Goal: Information Seeking & Learning: Stay updated

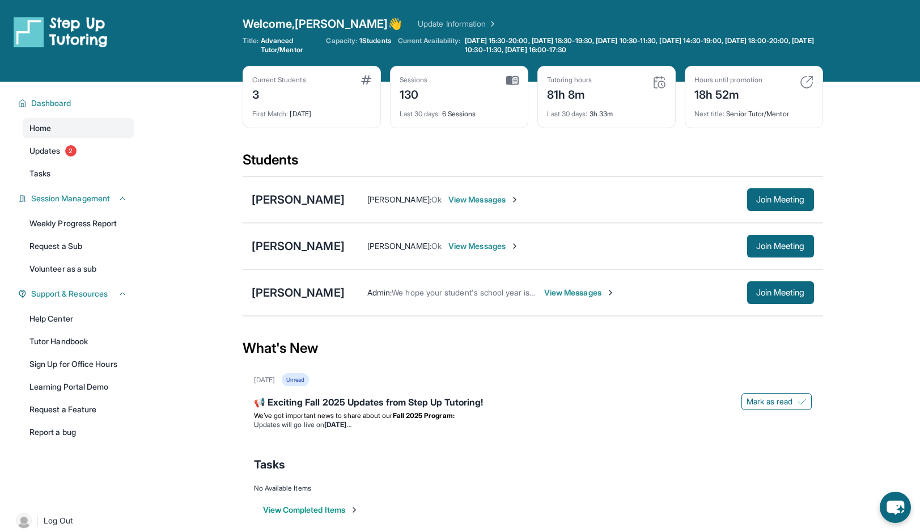
click at [209, 447] on main "Current Students 3 First Match : [DATE] Sessions 130 Last 30 days : 6 Sessions …" at bounding box center [532, 312] width 775 height 461
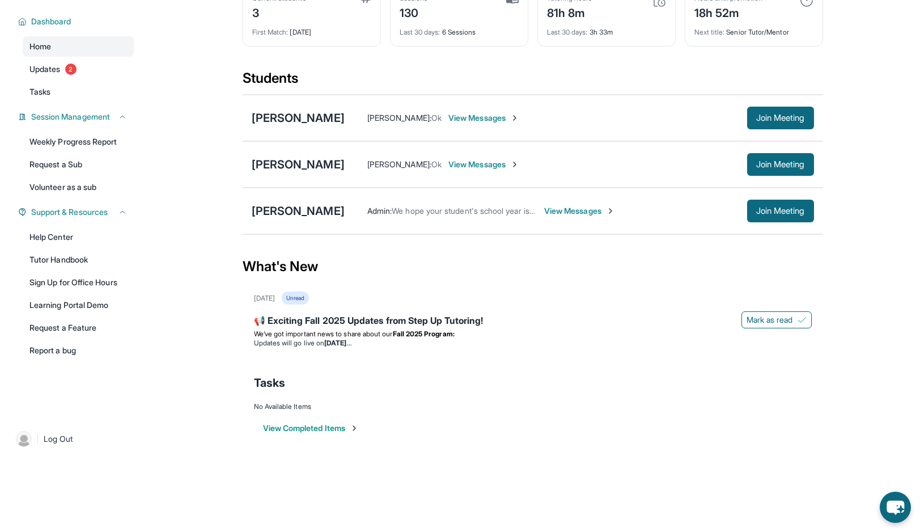
click at [289, 262] on div "What's New" at bounding box center [533, 266] width 580 height 50
drag, startPoint x: 247, startPoint y: 269, endPoint x: 330, endPoint y: 269, distance: 83.9
click at [330, 269] on div "What's New" at bounding box center [533, 266] width 580 height 50
drag, startPoint x: 237, startPoint y: 265, endPoint x: 338, endPoint y: 265, distance: 100.9
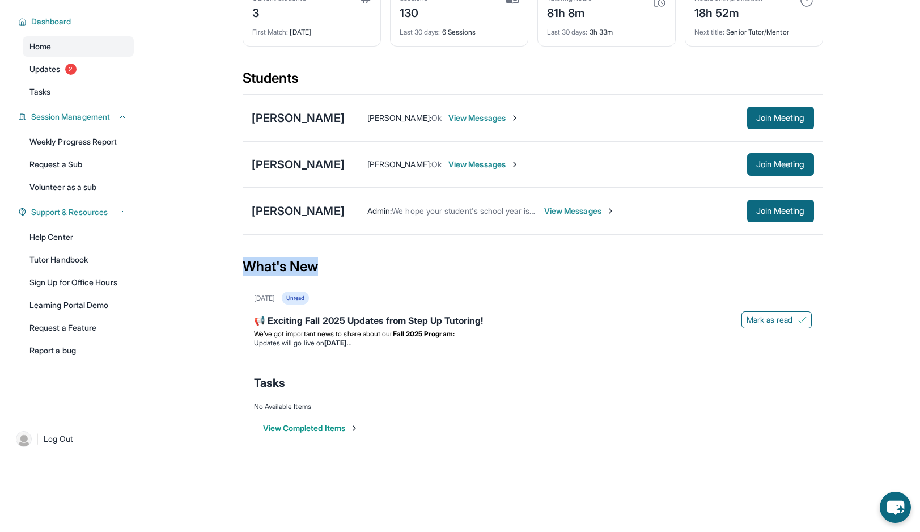
click at [338, 265] on main "Current Students 3 First Match : [DATE] Sessions 130 Last 30 days : 6 Sessions …" at bounding box center [532, 230] width 775 height 461
click at [338, 265] on div "What's New" at bounding box center [533, 266] width 580 height 50
click at [255, 264] on div "What's New" at bounding box center [533, 266] width 580 height 50
drag, startPoint x: 236, startPoint y: 264, endPoint x: 349, endPoint y: 262, distance: 113.4
click at [349, 262] on main "Current Students 3 First Match : [DATE] Sessions 130 Last 30 days : 6 Sessions …" at bounding box center [532, 230] width 775 height 461
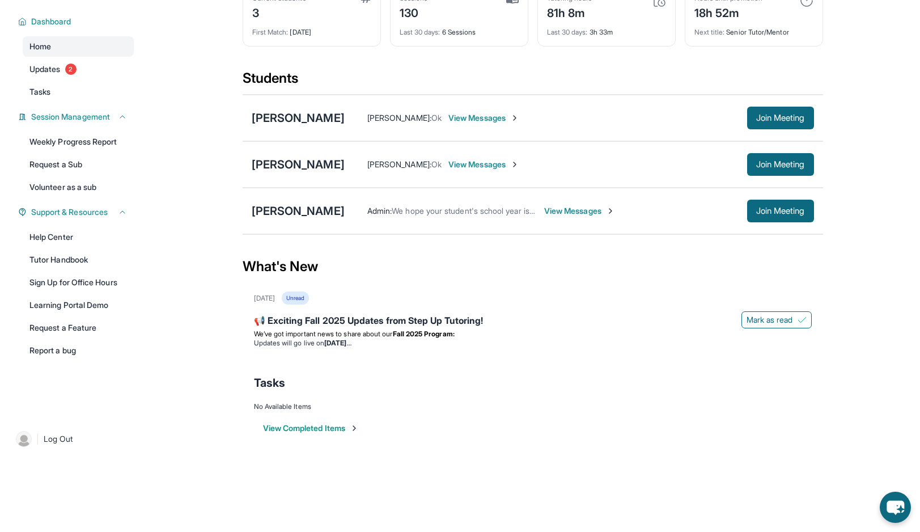
click at [349, 264] on div "What's New" at bounding box center [533, 266] width 580 height 50
drag, startPoint x: 333, startPoint y: 272, endPoint x: 251, endPoint y: 269, distance: 82.8
click at [251, 269] on div "What's New" at bounding box center [533, 266] width 580 height 50
drag, startPoint x: 322, startPoint y: 267, endPoint x: 191, endPoint y: 265, distance: 130.9
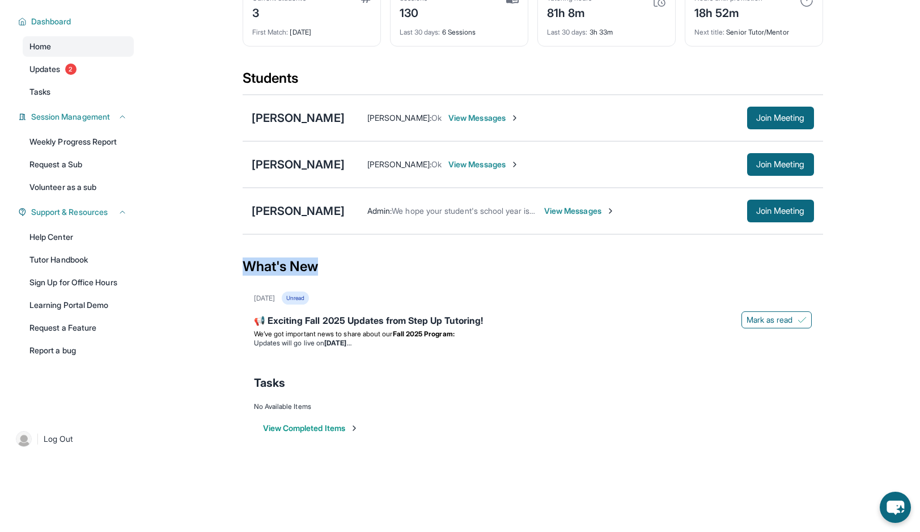
click at [191, 265] on main "Current Students 3 First Match : [DATE] Sessions 130 Last 30 days : 6 Sessions …" at bounding box center [532, 230] width 775 height 461
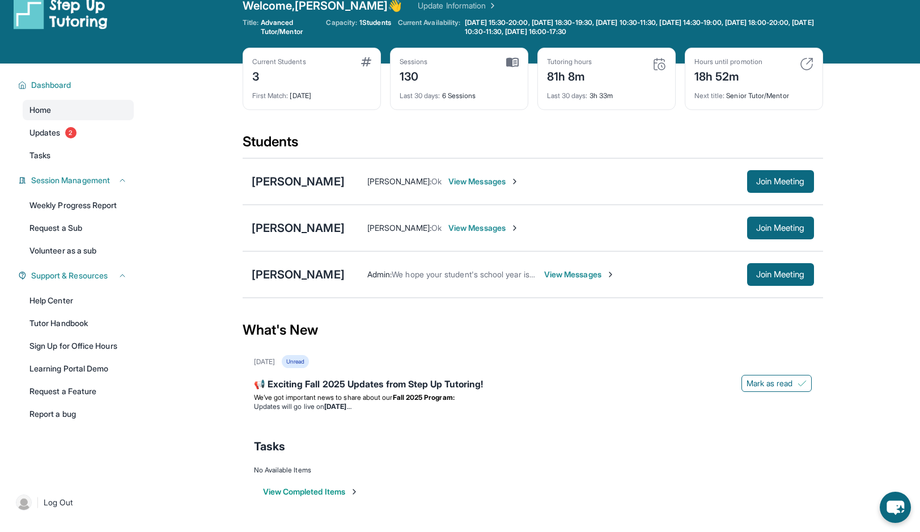
scroll to position [0, 0]
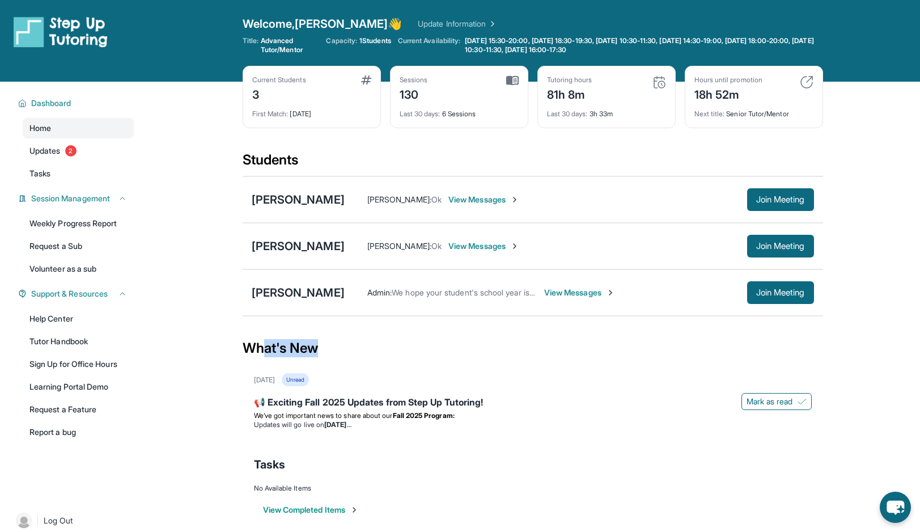
drag, startPoint x: 321, startPoint y: 344, endPoint x: 260, endPoint y: 340, distance: 60.8
click at [260, 340] on div "What's New" at bounding box center [533, 348] width 580 height 50
drag, startPoint x: 317, startPoint y: 345, endPoint x: 260, endPoint y: 343, distance: 56.7
click at [260, 343] on div "What's New" at bounding box center [533, 348] width 580 height 50
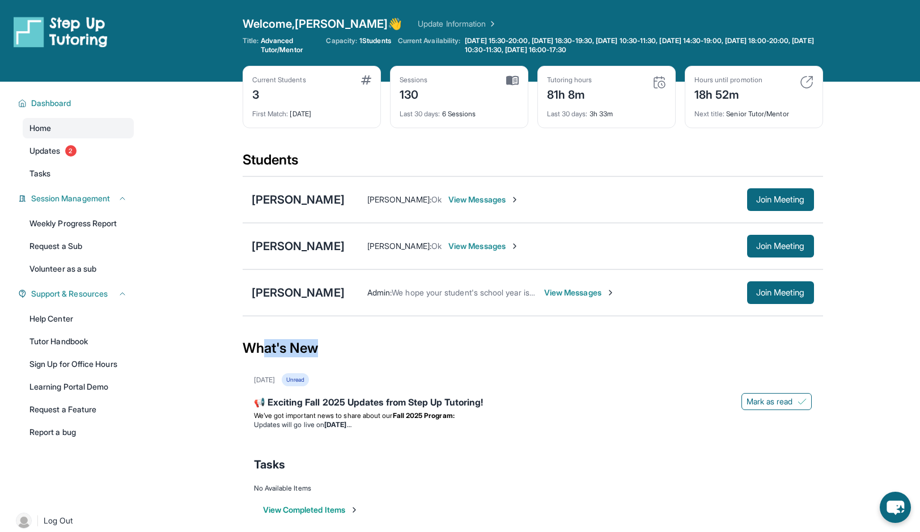
click at [260, 343] on div "What's New" at bounding box center [533, 348] width 580 height 50
drag, startPoint x: 241, startPoint y: 162, endPoint x: 283, endPoint y: 163, distance: 42.5
click at [283, 163] on main "Current Students 3 First Match : [DATE] Sessions 130 Last 30 days : 6 Sessions …" at bounding box center [532, 312] width 775 height 461
click at [283, 163] on div "Students" at bounding box center [533, 163] width 580 height 25
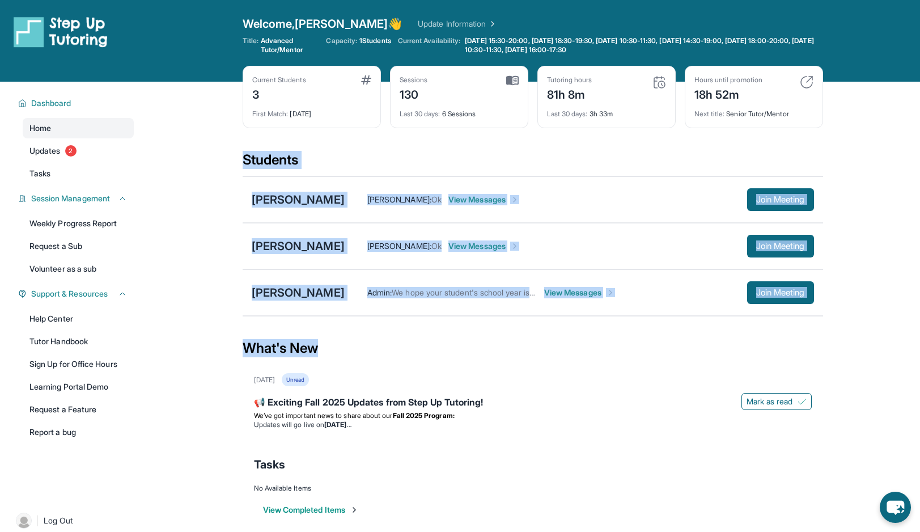
drag, startPoint x: 236, startPoint y: 162, endPoint x: 260, endPoint y: 367, distance: 205.9
click at [260, 367] on main "Current Students 3 First Match : [DATE] Sessions 130 Last 30 days : 6 Sessions …" at bounding box center [532, 312] width 775 height 461
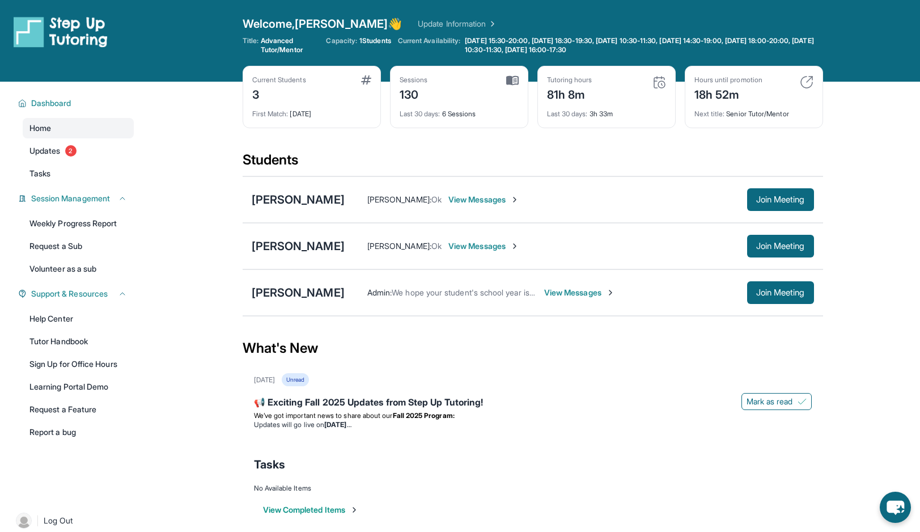
click at [289, 348] on div "What's New" at bounding box center [533, 348] width 580 height 50
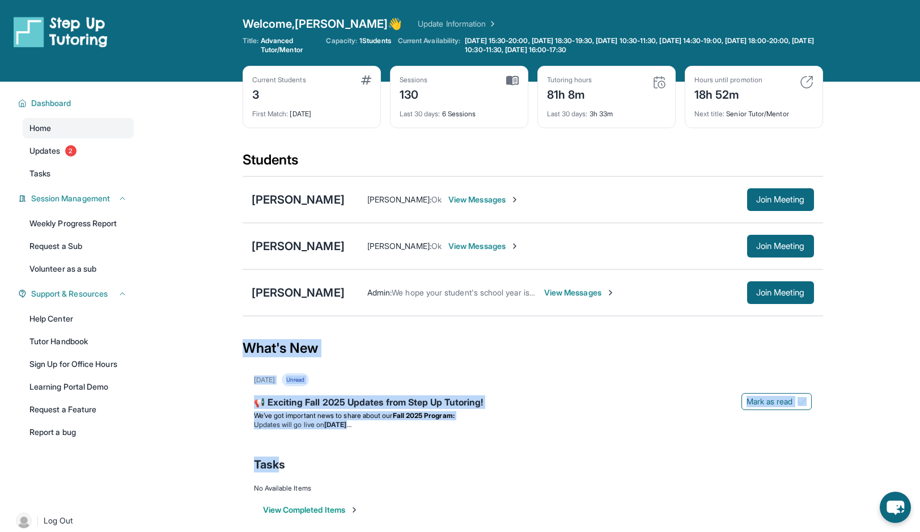
drag, startPoint x: 242, startPoint y: 350, endPoint x: 280, endPoint y: 462, distance: 119.0
click at [280, 462] on section "What's New [DATE] Unread 📢 Exciting Fall 2025 Updates from Step Up Tutoring! [P…" at bounding box center [533, 424] width 580 height 203
click at [280, 462] on span "Tasks" at bounding box center [269, 464] width 31 height 16
drag, startPoint x: 292, startPoint y: 465, endPoint x: 227, endPoint y: 344, distance: 137.7
click at [227, 344] on main "Current Students 3 First Match : [DATE] Sessions 130 Last 30 days : 6 Sessions …" at bounding box center [532, 312] width 775 height 461
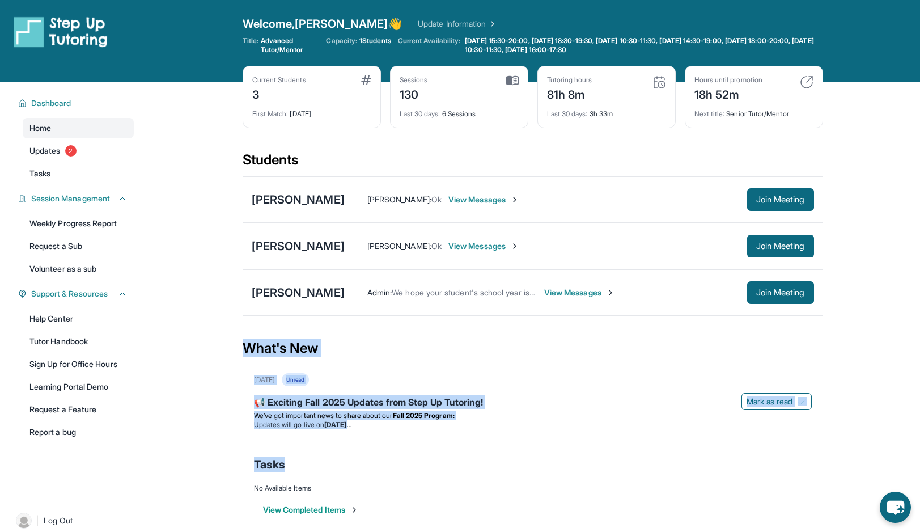
click at [226, 347] on main "Current Students 3 First Match : [DATE] Sessions 130 Last 30 days : 6 Sessions …" at bounding box center [532, 312] width 775 height 461
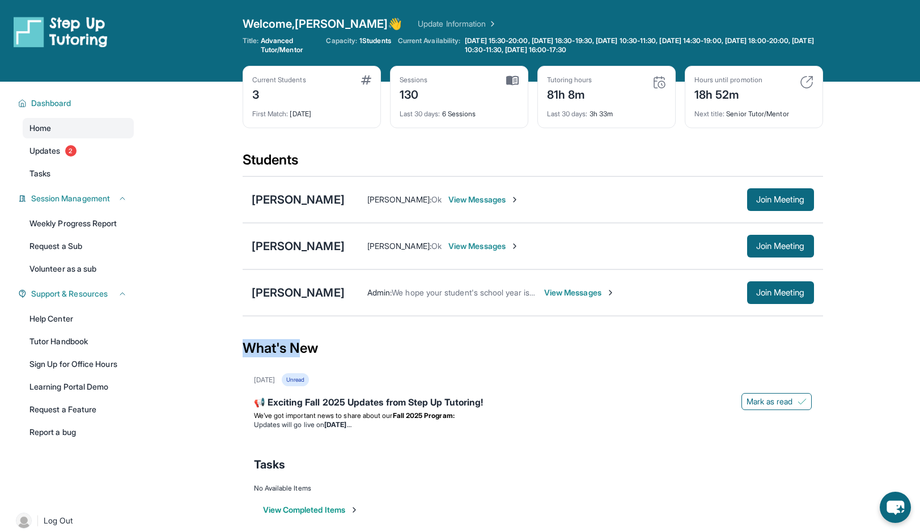
drag, startPoint x: 241, startPoint y: 351, endPoint x: 303, endPoint y: 351, distance: 61.2
click at [303, 351] on main "Current Students 3 First Match : [DATE] Sessions 130 Last 30 days : 6 Sessions …" at bounding box center [532, 312] width 775 height 461
click at [303, 351] on div "What's New" at bounding box center [533, 348] width 580 height 50
drag, startPoint x: 246, startPoint y: 347, endPoint x: 316, endPoint y: 343, distance: 70.4
click at [316, 343] on div "What's New" at bounding box center [533, 348] width 580 height 50
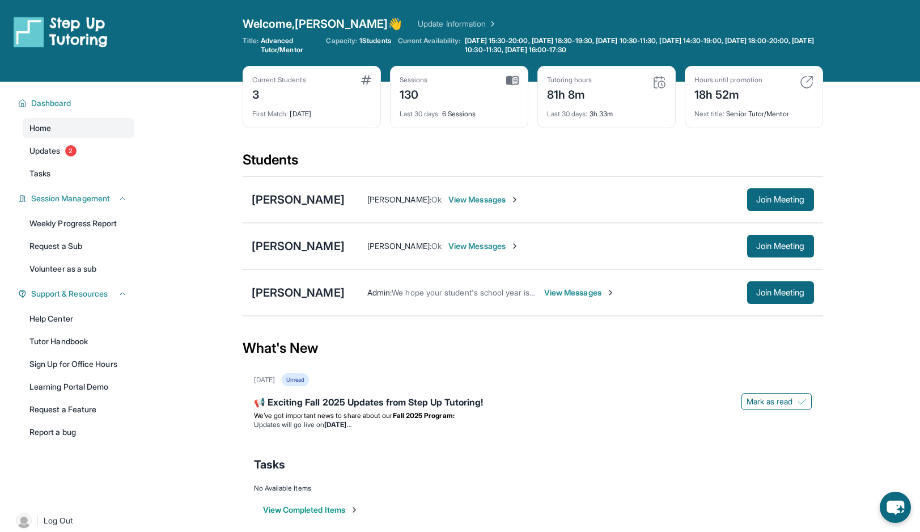
click at [324, 343] on div "What's New" at bounding box center [533, 348] width 580 height 50
drag, startPoint x: 319, startPoint y: 348, endPoint x: 218, endPoint y: 343, distance: 100.4
click at [218, 343] on main "Current Students 3 First Match : [DATE] Sessions 130 Last 30 days : 6 Sessions …" at bounding box center [532, 312] width 775 height 461
click at [244, 343] on div "What's New" at bounding box center [533, 348] width 580 height 50
drag, startPoint x: 241, startPoint y: 343, endPoint x: 321, endPoint y: 343, distance: 80.5
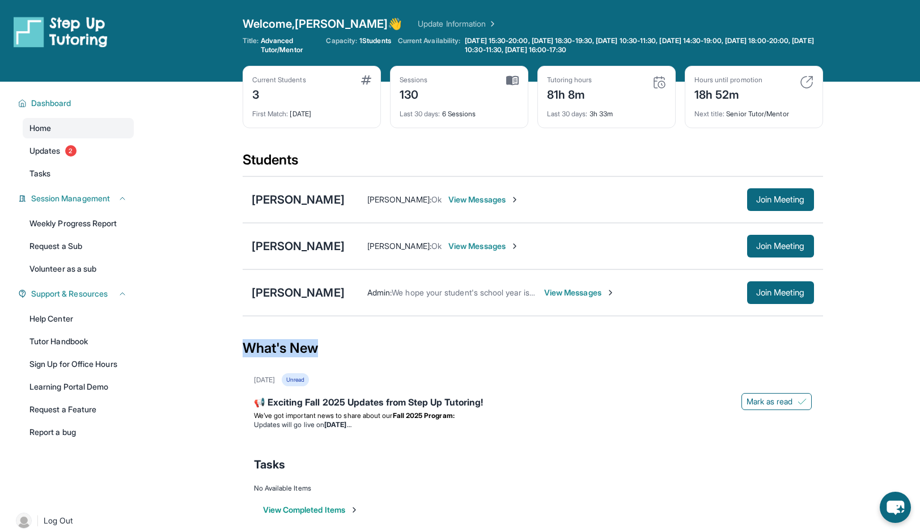
click at [321, 343] on main "Current Students 3 First Match : [DATE] Sessions 130 Last 30 days : 6 Sessions …" at bounding box center [532, 312] width 775 height 461
click at [321, 343] on div "What's New" at bounding box center [533, 348] width 580 height 50
drag, startPoint x: 321, startPoint y: 345, endPoint x: 262, endPoint y: 342, distance: 58.4
click at [262, 342] on div "What's New" at bounding box center [533, 348] width 580 height 50
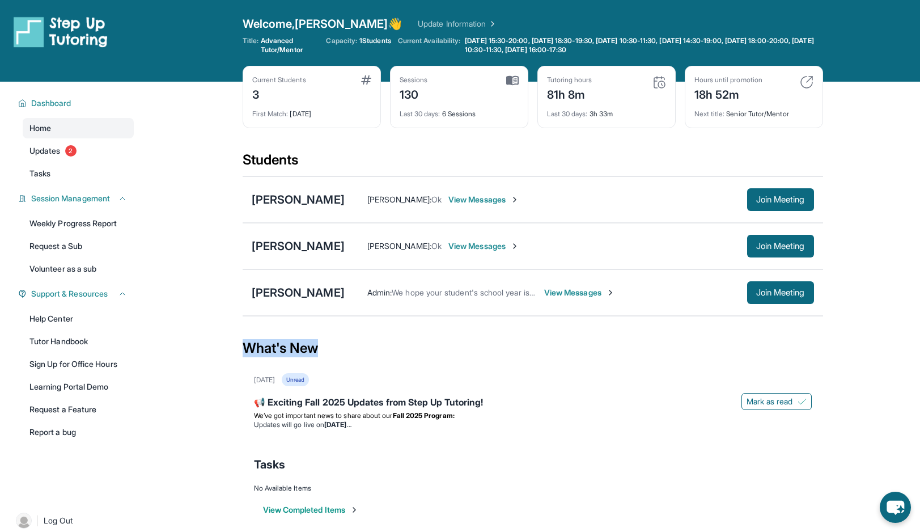
drag, startPoint x: 340, startPoint y: 349, endPoint x: 244, endPoint y: 346, distance: 95.8
click at [244, 346] on div "What's New" at bounding box center [533, 348] width 580 height 50
drag, startPoint x: 244, startPoint y: 346, endPoint x: 322, endPoint y: 347, distance: 77.7
click at [322, 347] on div "What's New" at bounding box center [533, 348] width 580 height 50
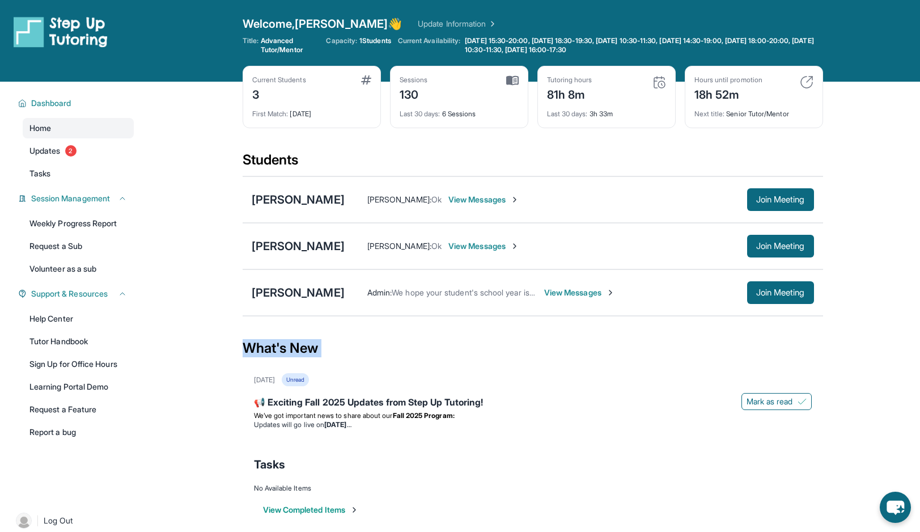
click at [322, 347] on div "What's New" at bounding box center [533, 348] width 580 height 50
drag, startPoint x: 320, startPoint y: 351, endPoint x: 264, endPoint y: 351, distance: 56.1
click at [264, 351] on div "What's New" at bounding box center [533, 348] width 580 height 50
drag, startPoint x: 251, startPoint y: 341, endPoint x: 330, endPoint y: 343, distance: 79.4
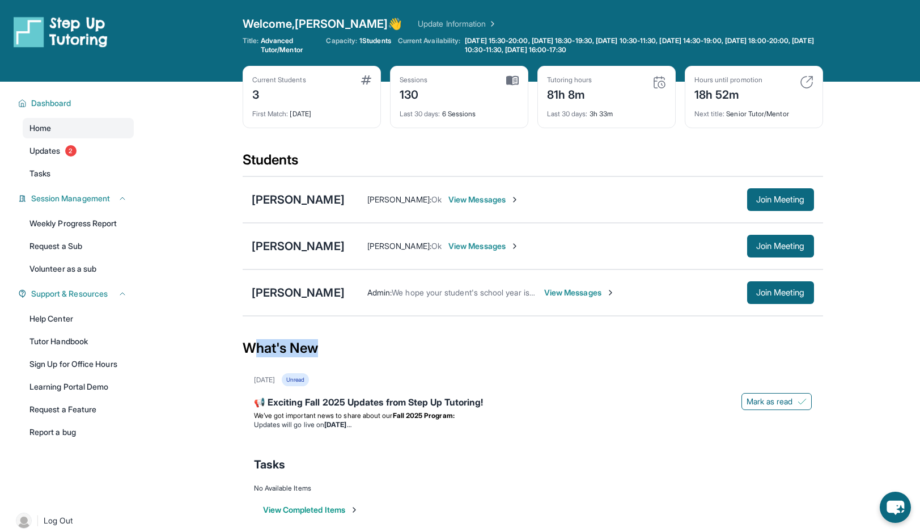
click at [330, 343] on div "What's New" at bounding box center [533, 348] width 580 height 50
drag, startPoint x: 318, startPoint y: 345, endPoint x: 252, endPoint y: 345, distance: 65.7
click at [252, 345] on div "What's New" at bounding box center [533, 348] width 580 height 50
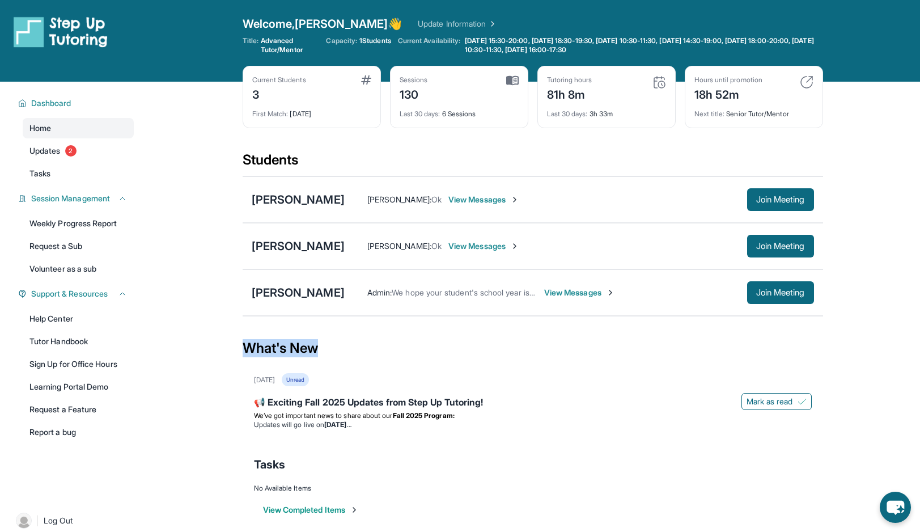
drag, startPoint x: 237, startPoint y: 347, endPoint x: 348, endPoint y: 346, distance: 111.1
click at [348, 346] on main "Current Students 3 First Match : [DATE] Sessions 130 Last 30 days : 6 Sessions …" at bounding box center [532, 312] width 775 height 461
click at [348, 346] on div "What's New" at bounding box center [533, 348] width 580 height 50
click at [486, 423] on li "Updates will go live [DATE][DATE]" at bounding box center [533, 424] width 558 height 9
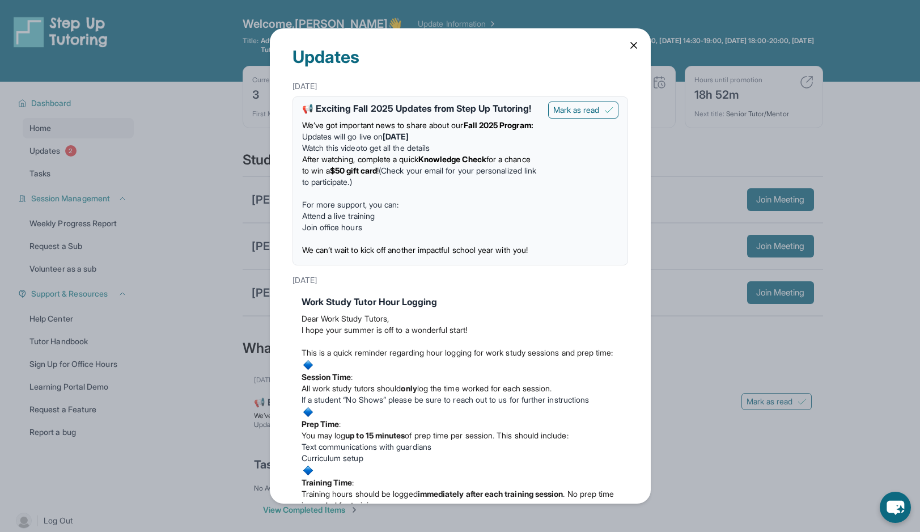
click at [631, 50] on icon at bounding box center [633, 45] width 11 height 11
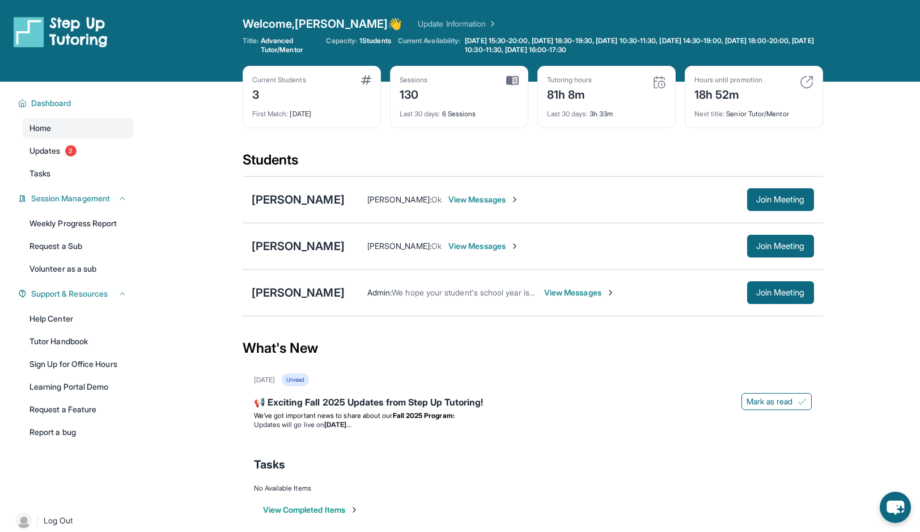
scroll to position [82, 0]
